Goal: Task Accomplishment & Management: Manage account settings

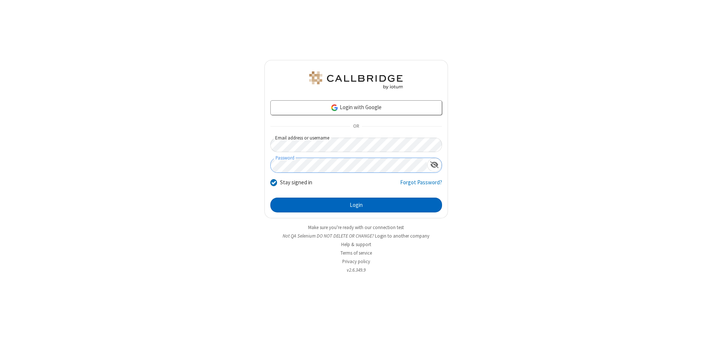
click at [356, 205] on button "Login" at bounding box center [356, 205] width 172 height 15
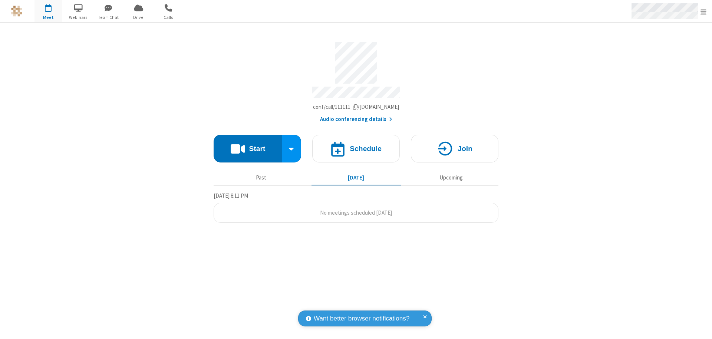
click at [703, 11] on span "Open menu" at bounding box center [703, 11] width 6 height 7
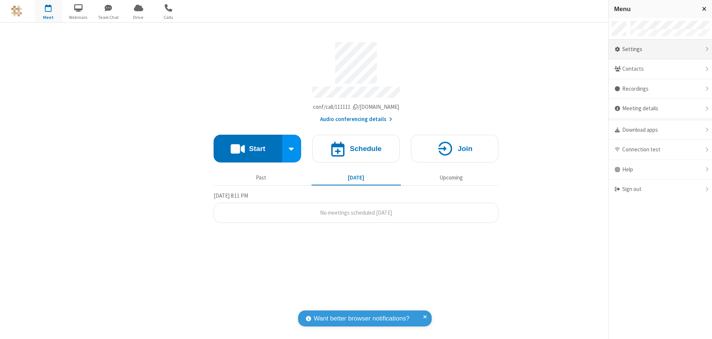
click at [660, 49] on div "Settings" at bounding box center [659, 50] width 103 height 20
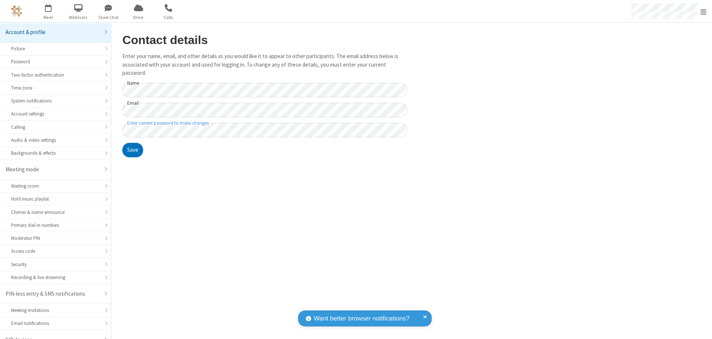
scroll to position [10, 0]
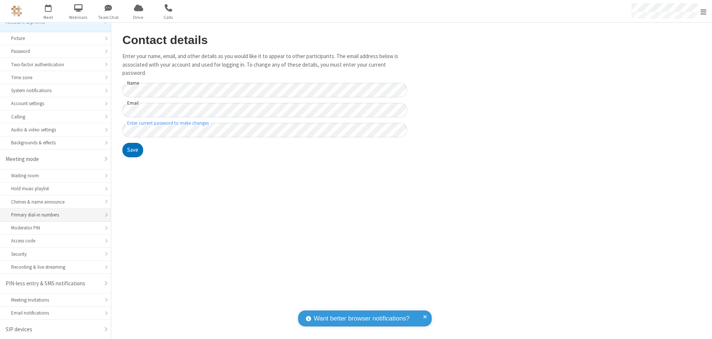
click at [53, 215] on div "Primary dial-in numbers" at bounding box center [55, 215] width 89 height 7
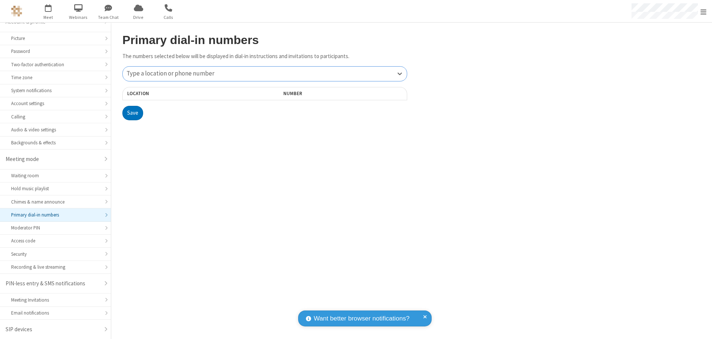
click at [265, 74] on div "Type a location or phone number" at bounding box center [265, 74] width 284 height 14
type input "[PHONE_NUMBER]"
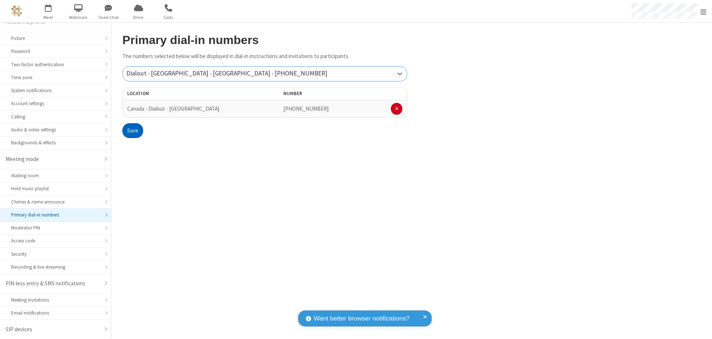
click at [132, 131] on button "Save" at bounding box center [132, 130] width 21 height 15
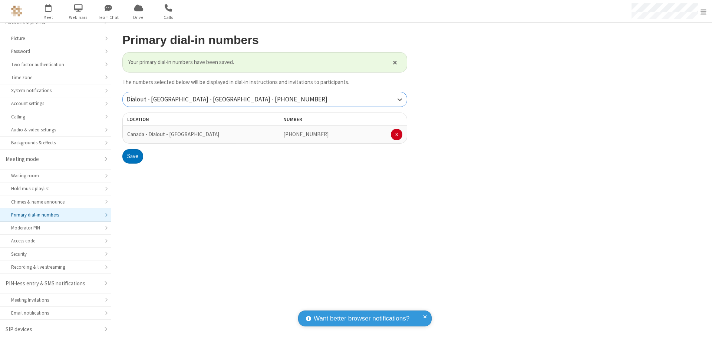
click at [265, 99] on div "Dialout - [GEOGRAPHIC_DATA] - [GEOGRAPHIC_DATA] - [PHONE_NUMBER]" at bounding box center [265, 99] width 284 height 14
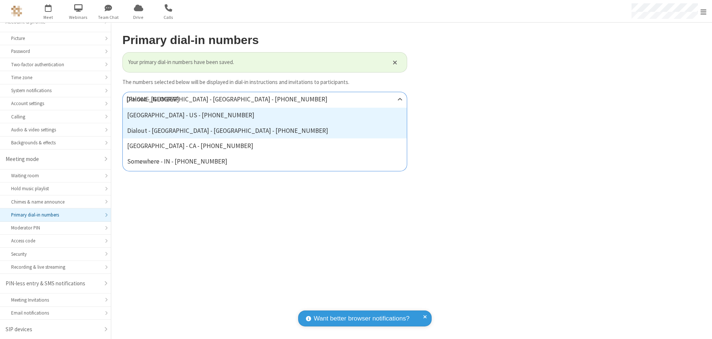
type input "[PHONE_NUMBER]"
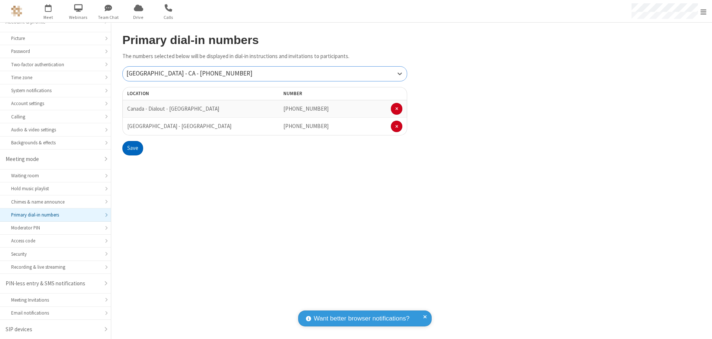
click at [132, 148] on button "Save" at bounding box center [132, 148] width 21 height 15
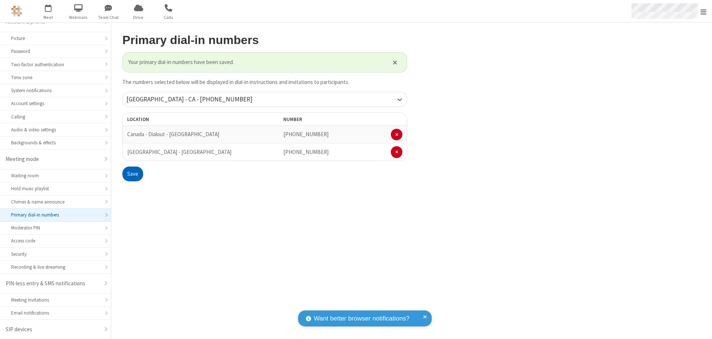
click at [703, 11] on span "Open menu" at bounding box center [703, 11] width 6 height 7
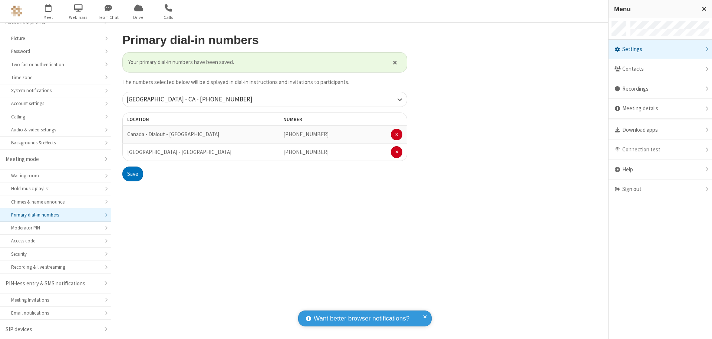
click at [660, 49] on div "Settings" at bounding box center [659, 50] width 103 height 20
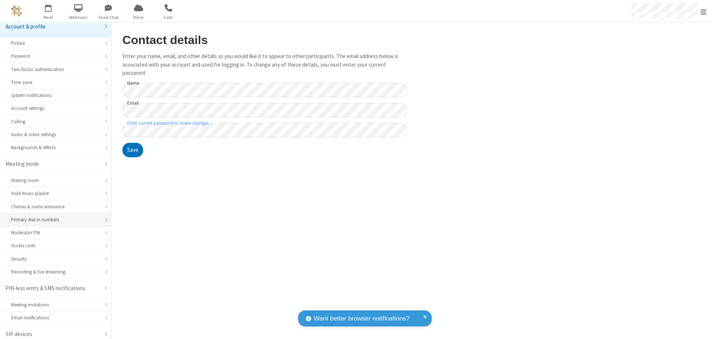
click at [53, 216] on div "Primary dial-in numbers" at bounding box center [55, 219] width 89 height 7
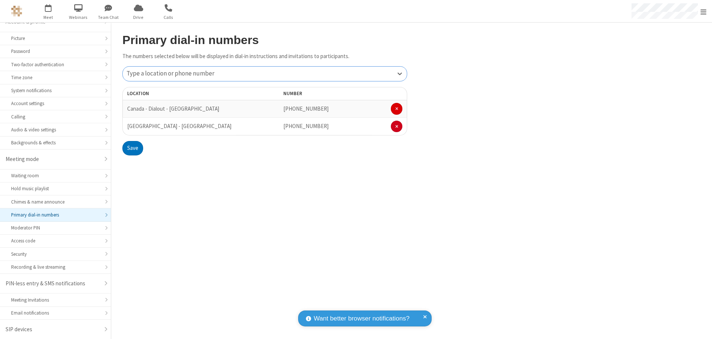
click at [396, 109] on span at bounding box center [396, 109] width 3 height 4
click at [132, 131] on button "Save" at bounding box center [132, 130] width 21 height 15
